Goal: Task Accomplishment & Management: Complete application form

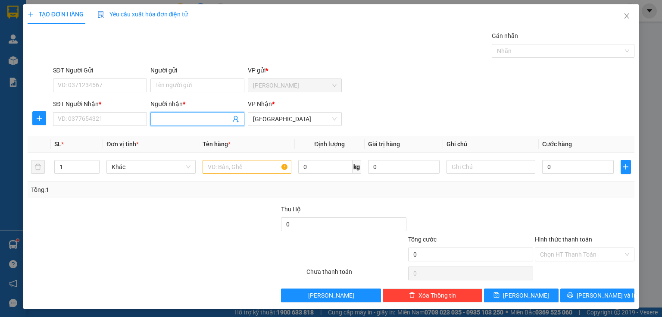
click at [160, 122] on input "Người nhận *" at bounding box center [193, 118] width 75 height 9
type input "CHỢ SẶC"
click at [197, 138] on div "CHỢ SẶC - 0901628064" at bounding box center [195, 135] width 83 height 9
type input "0901628064"
type input "CHỢ SẶC"
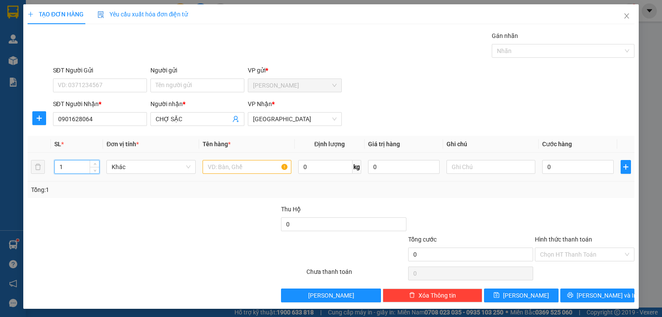
click at [67, 167] on input "1" at bounding box center [77, 166] width 44 height 13
type input "13"
click at [204, 165] on input "text" at bounding box center [247, 167] width 89 height 14
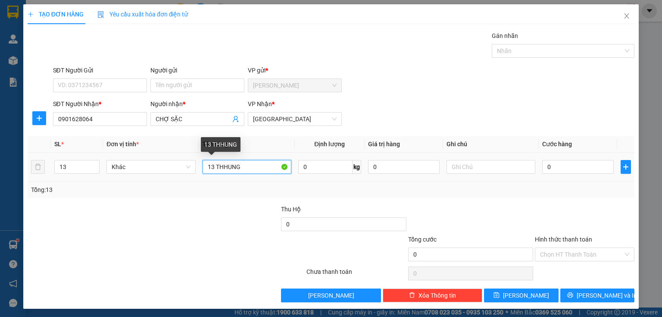
click at [221, 165] on input "13 THHUNG" at bounding box center [247, 167] width 89 height 14
click at [251, 165] on input "13 THUNG" at bounding box center [247, 167] width 89 height 14
type input "13 THUNG"
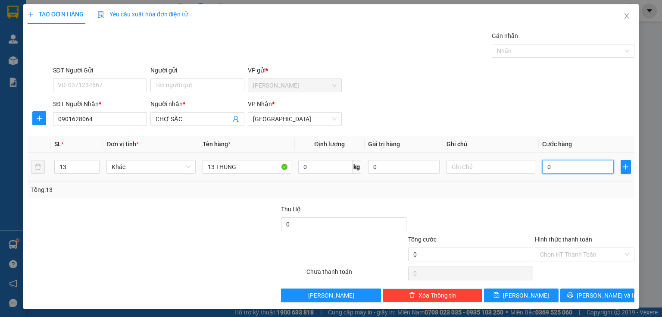
click at [552, 163] on input "0" at bounding box center [579, 167] width 72 height 14
type input "3"
type input "39"
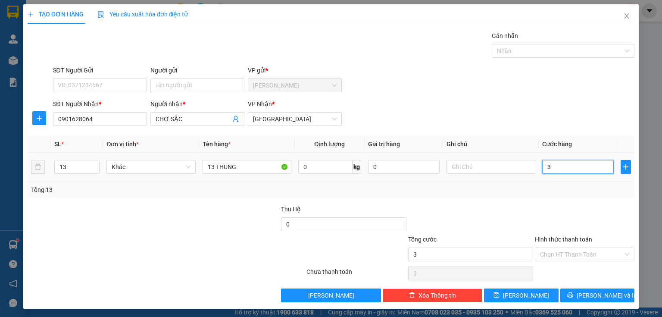
type input "39"
type input "390"
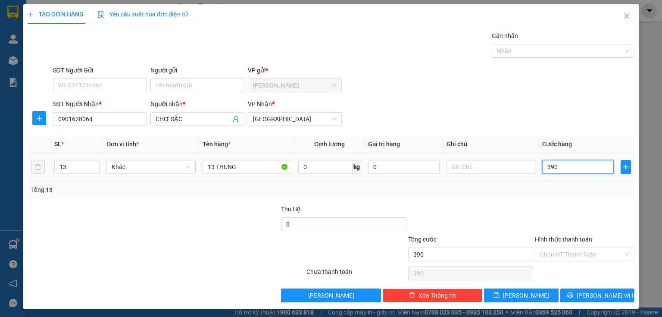
type input "3.900"
type input "39.000"
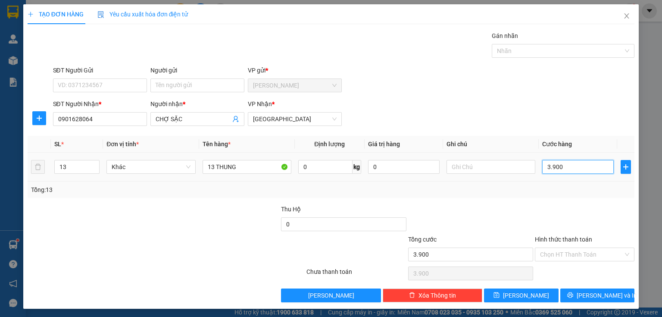
type input "39.000"
type input "390.000"
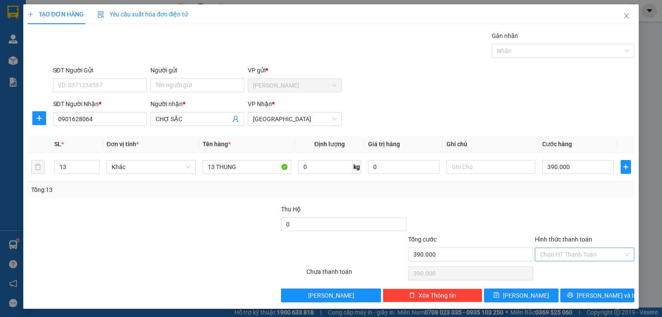
click at [550, 254] on input "Hình thức thanh toán" at bounding box center [581, 254] width 83 height 13
click at [543, 271] on div "Tại văn phòng" at bounding box center [580, 270] width 89 height 9
type input "0"
click at [524, 295] on span "[PERSON_NAME]" at bounding box center [526, 295] width 46 height 9
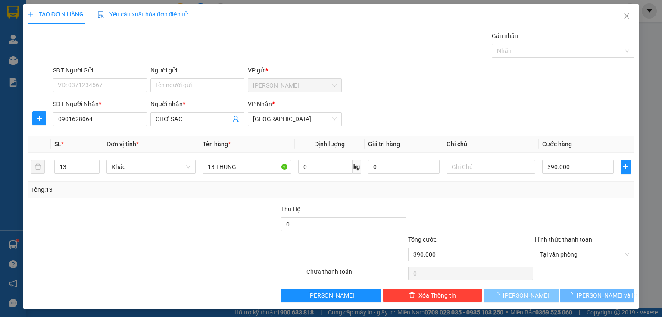
type input "1"
type input "0"
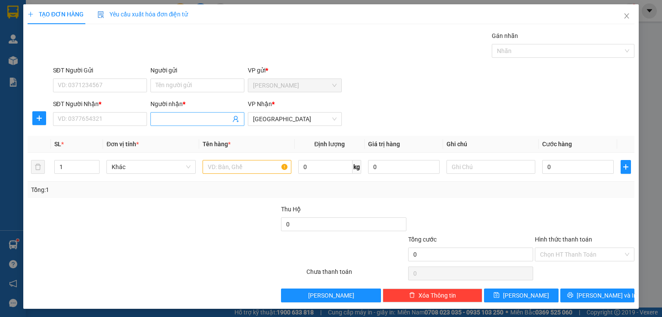
click at [162, 120] on input "Người nhận *" at bounding box center [193, 118] width 75 height 9
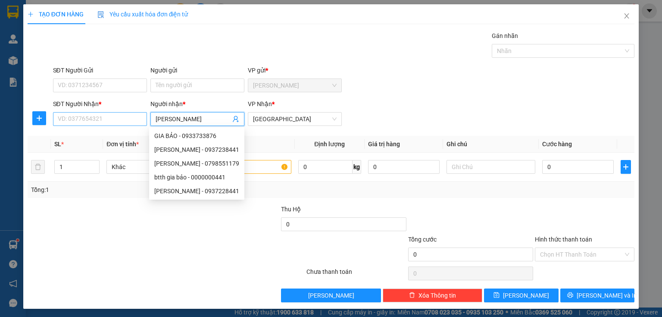
type input "[PERSON_NAME]"
click at [97, 117] on input "SĐT Người Nhận *" at bounding box center [100, 119] width 94 height 14
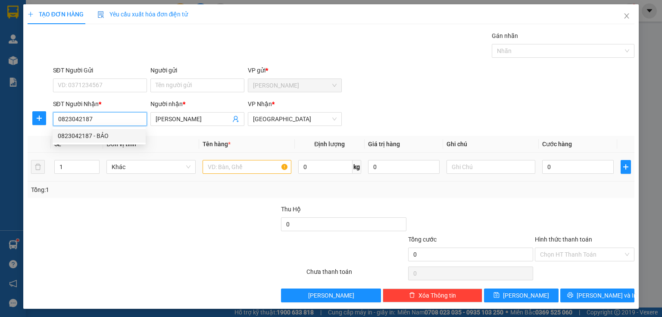
type input "0823042187"
click at [210, 170] on input "text" at bounding box center [247, 167] width 89 height 14
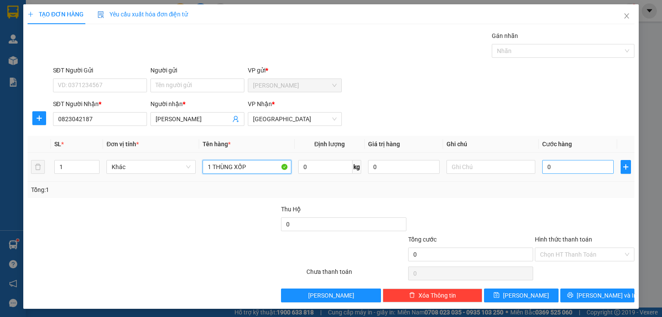
type input "1 THÙNG XỐP"
click at [562, 169] on input "0" at bounding box center [579, 167] width 72 height 14
type input "4"
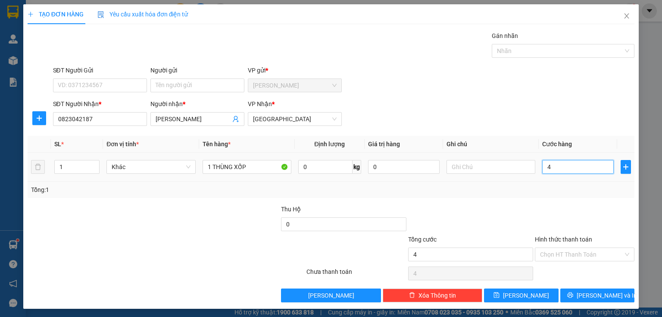
type input "40"
type input "400"
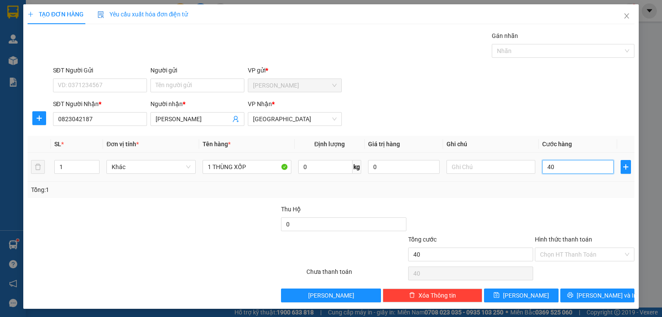
type input "400"
type input "4.000"
type input "40.000"
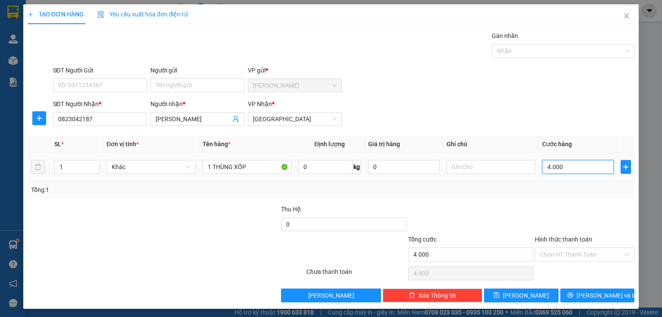
type input "40.000"
click at [559, 254] on input "Hình thức thanh toán" at bounding box center [581, 254] width 83 height 13
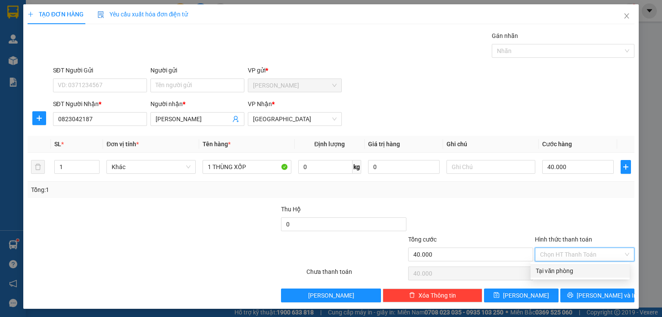
click at [552, 267] on div "Tại văn phòng" at bounding box center [580, 270] width 89 height 9
type input "0"
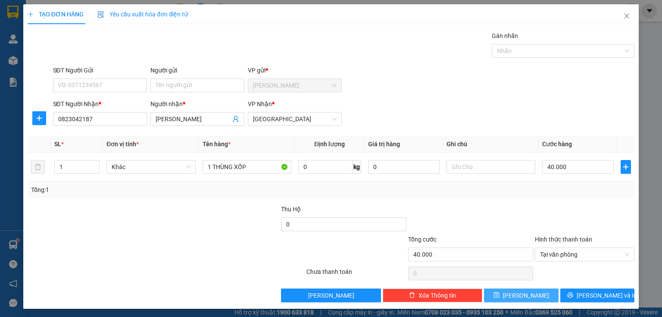
click at [533, 290] on button "[PERSON_NAME]" at bounding box center [521, 296] width 75 height 14
type input "0"
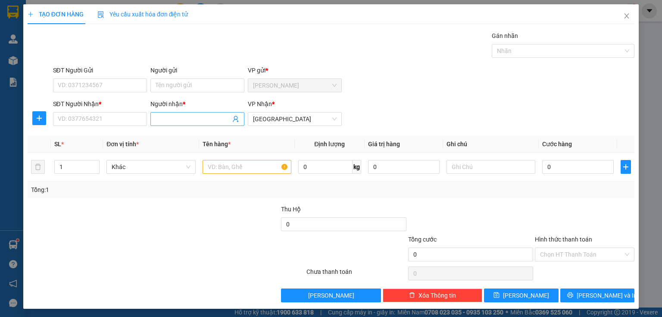
click at [166, 117] on input "Người nhận *" at bounding box center [193, 118] width 75 height 9
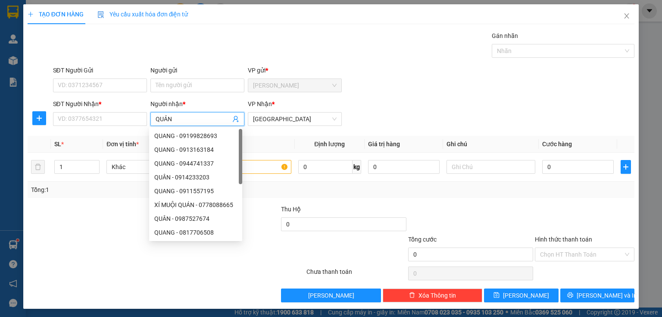
type input "QUẢNG"
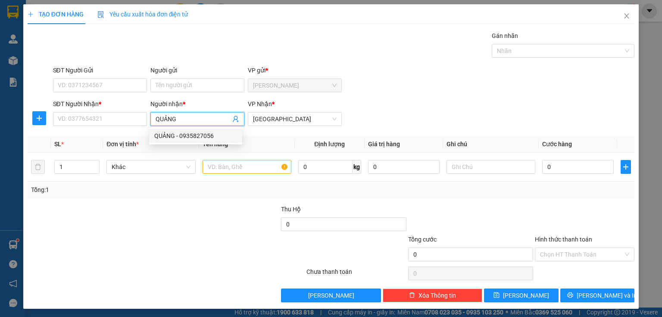
click at [174, 134] on div "QUẢNG - 0935827056" at bounding box center [195, 135] width 83 height 9
type input "0935827056"
type input "QUẢNG"
click at [71, 167] on input "1" at bounding box center [77, 166] width 44 height 13
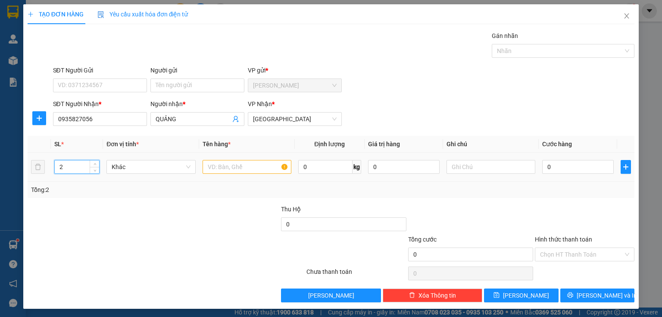
type input "2"
click at [217, 167] on input "text" at bounding box center [247, 167] width 89 height 14
type input "2 BAO HÀNH"
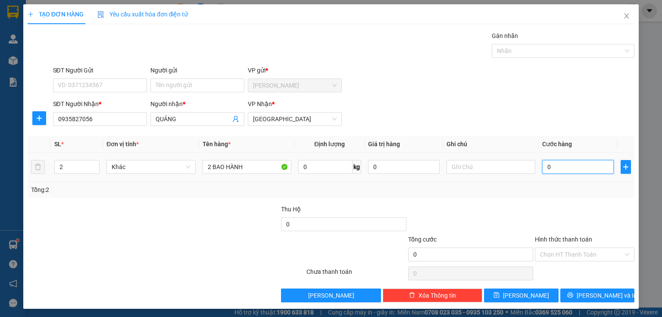
click at [568, 168] on input "0" at bounding box center [579, 167] width 72 height 14
type input "1"
type input "10"
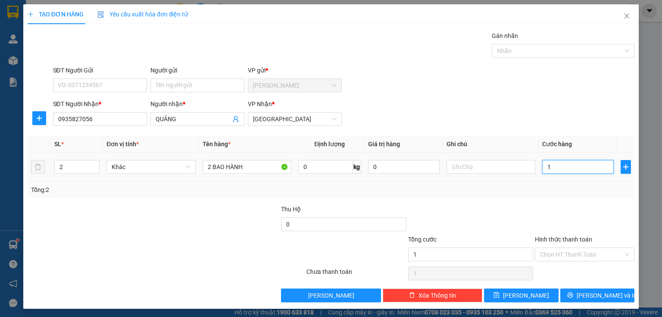
type input "10"
type input "100"
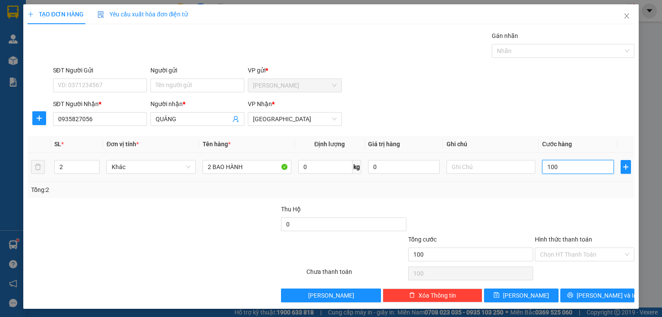
type input "1.000"
type input "10.000"
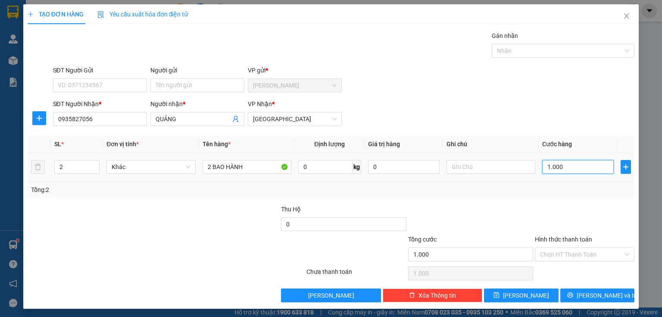
type input "10.000"
type input "100.000"
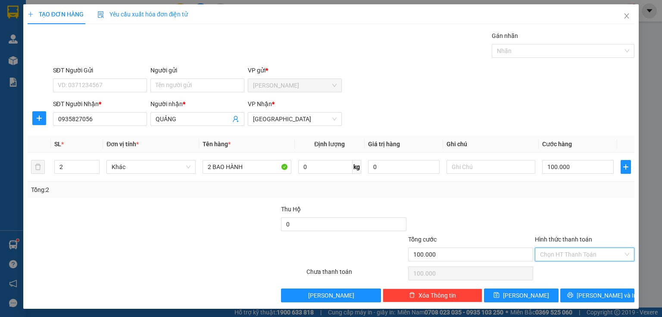
click at [543, 257] on input "Hình thức thanh toán" at bounding box center [581, 254] width 83 height 13
click at [541, 271] on div "Tại văn phòng" at bounding box center [580, 270] width 89 height 9
type input "0"
click at [504, 295] on button "[PERSON_NAME]" at bounding box center [521, 296] width 75 height 14
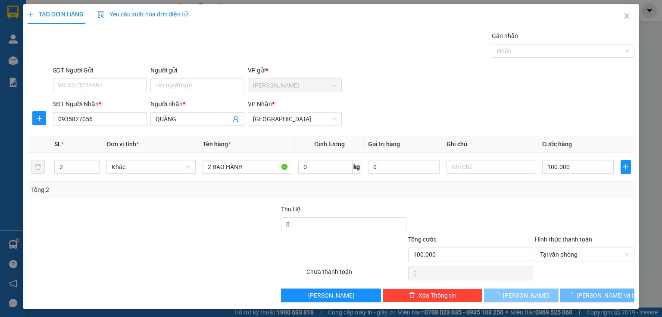
type input "1"
type input "0"
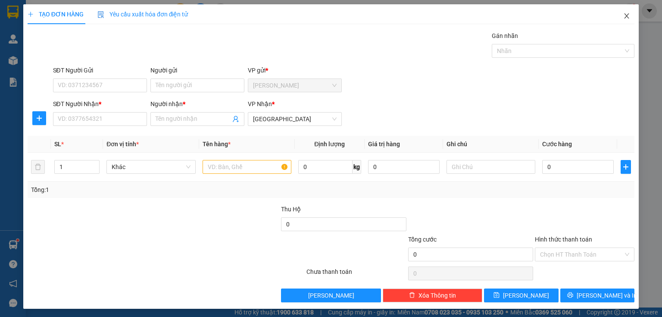
click at [624, 14] on icon "close" at bounding box center [627, 16] width 7 height 7
